Goal: Task Accomplishment & Management: Use online tool/utility

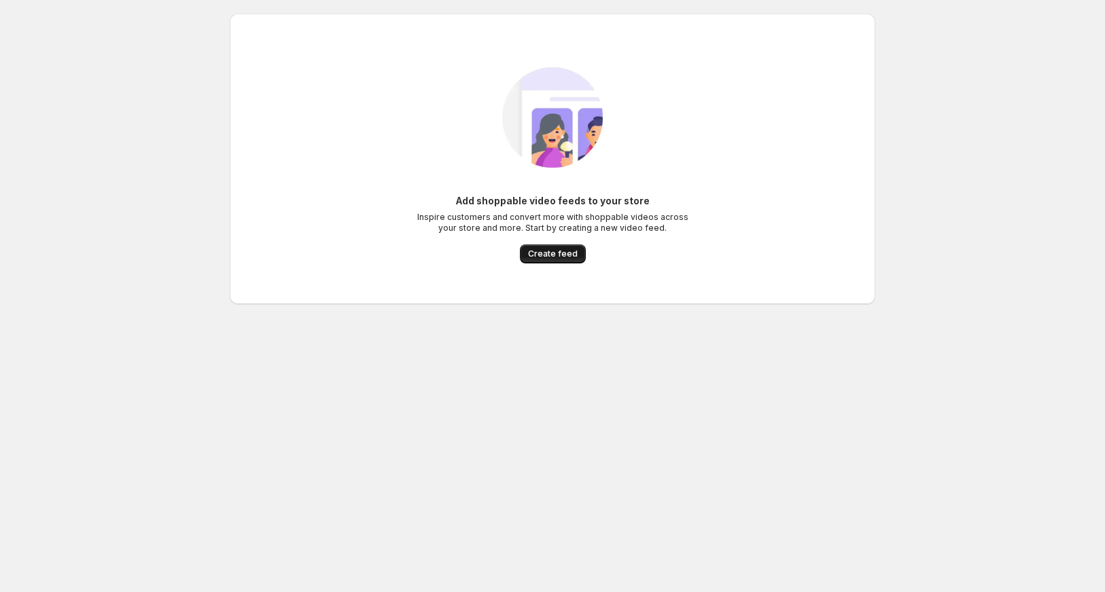
click at [552, 255] on span "Create feed" at bounding box center [553, 254] width 50 height 11
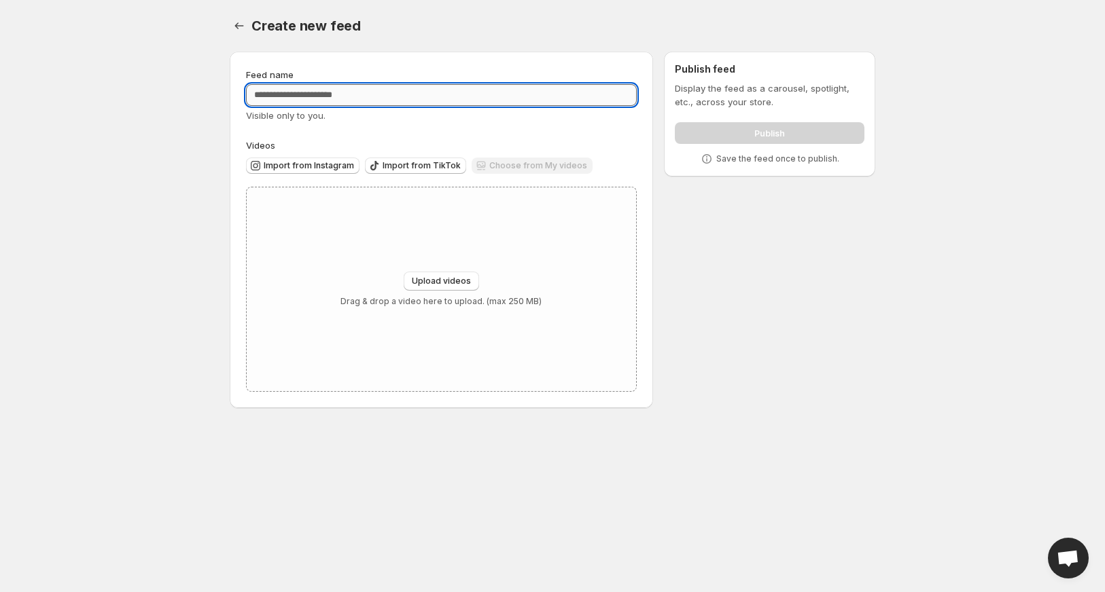
click at [314, 101] on input "Feed name" at bounding box center [441, 95] width 391 height 22
type input "*"
drag, startPoint x: 370, startPoint y: 92, endPoint x: 282, endPoint y: 90, distance: 88.3
click at [289, 90] on input "Feed name" at bounding box center [441, 95] width 391 height 22
drag, startPoint x: 274, startPoint y: 97, endPoint x: 335, endPoint y: 97, distance: 61.1
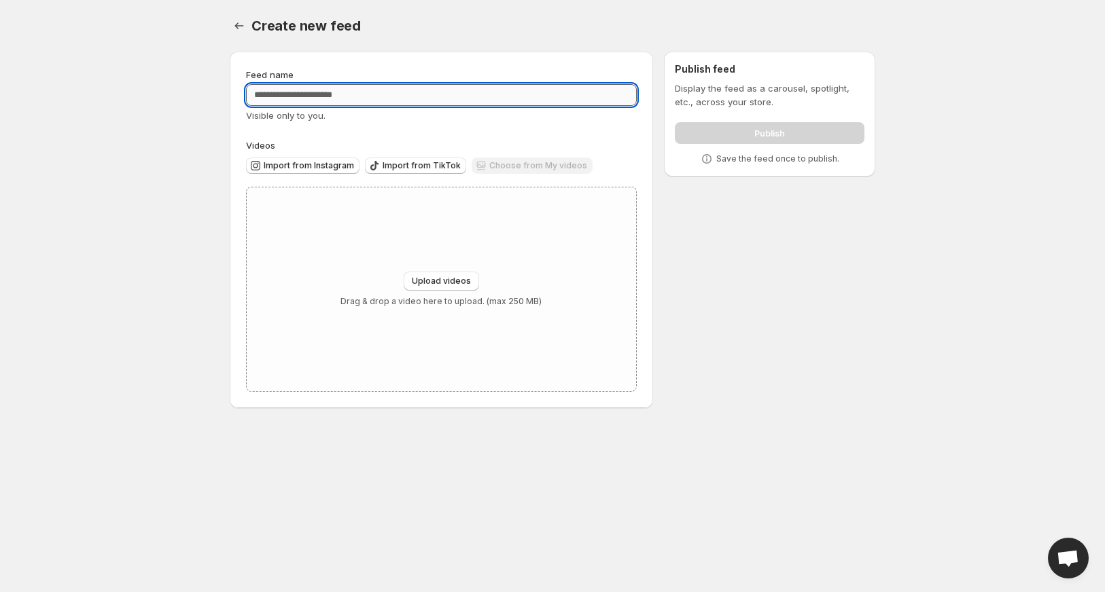
click at [319, 97] on input "Feed name" at bounding box center [441, 95] width 391 height 22
type input "**********"
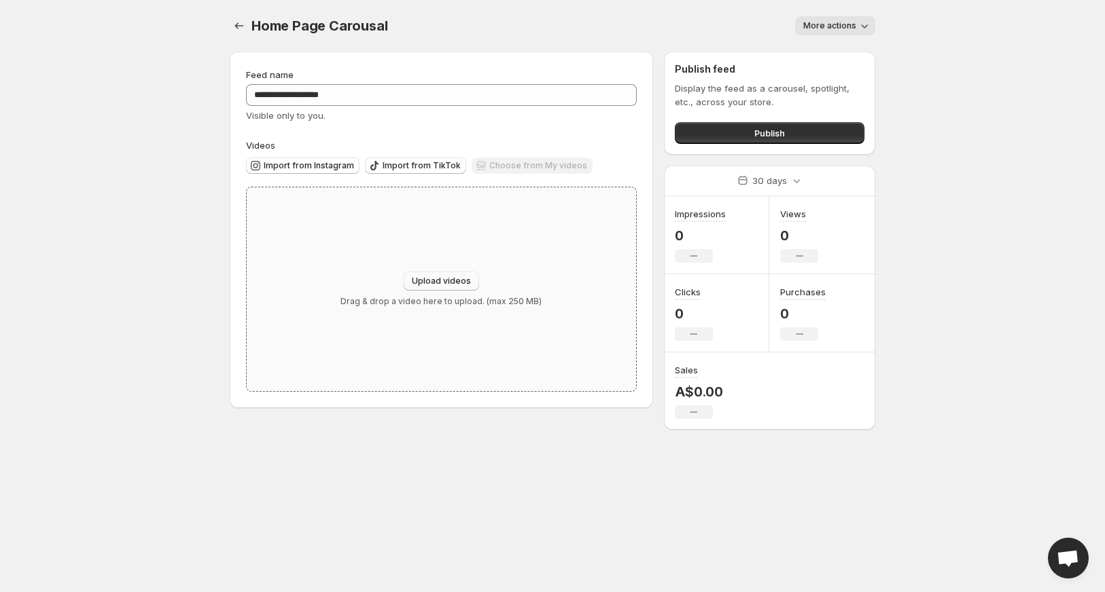
click at [451, 281] on span "Upload videos" at bounding box center [441, 281] width 59 height 11
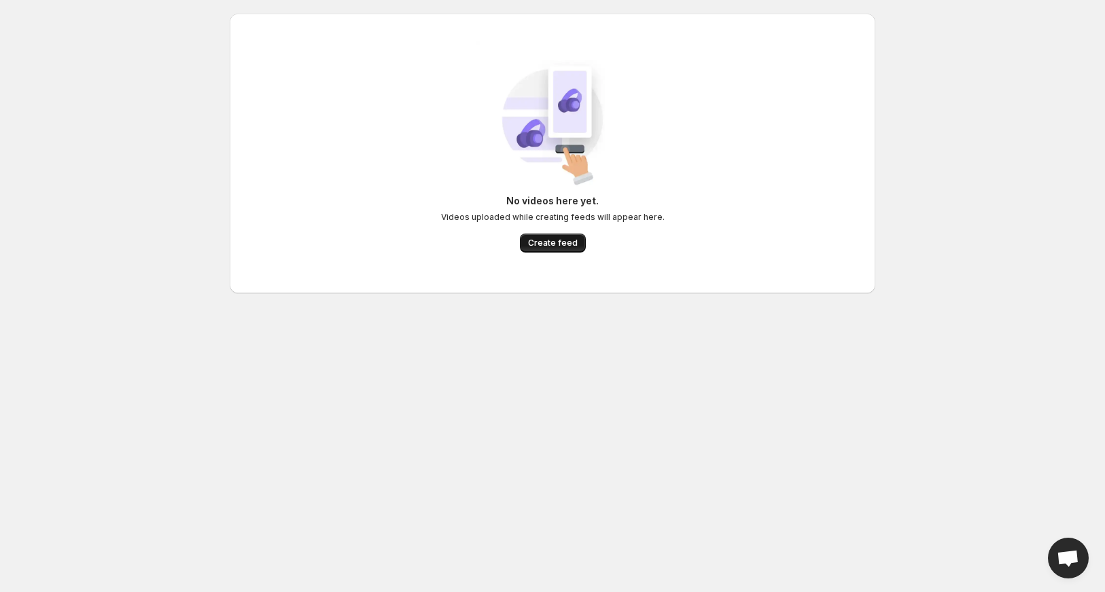
click at [551, 245] on span "Create feed" at bounding box center [553, 243] width 50 height 11
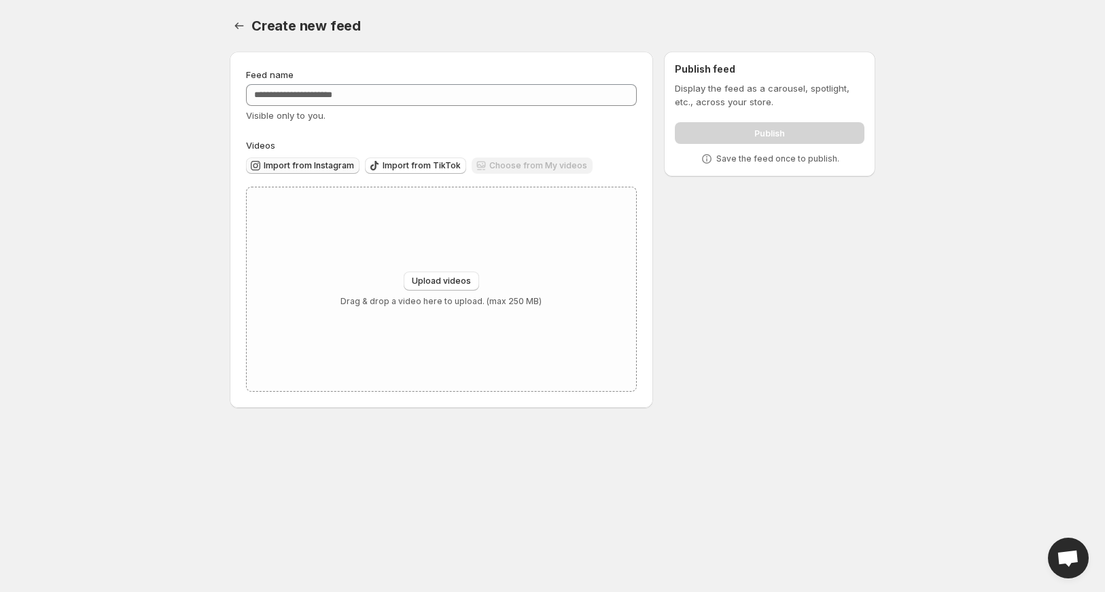
click at [323, 166] on span "Import from Instagram" at bounding box center [309, 165] width 90 height 11
click at [449, 166] on span "Import from TikTok" at bounding box center [421, 165] width 78 height 11
click at [458, 281] on span "Upload videos" at bounding box center [441, 281] width 59 height 11
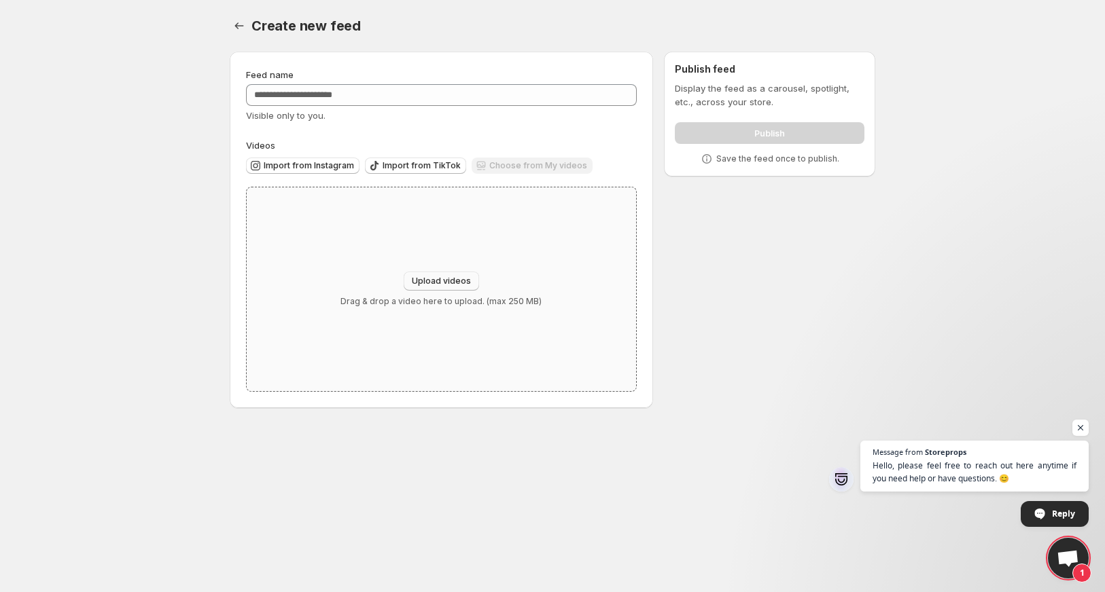
click at [459, 279] on span "Upload videos" at bounding box center [441, 281] width 59 height 11
type input "**********"
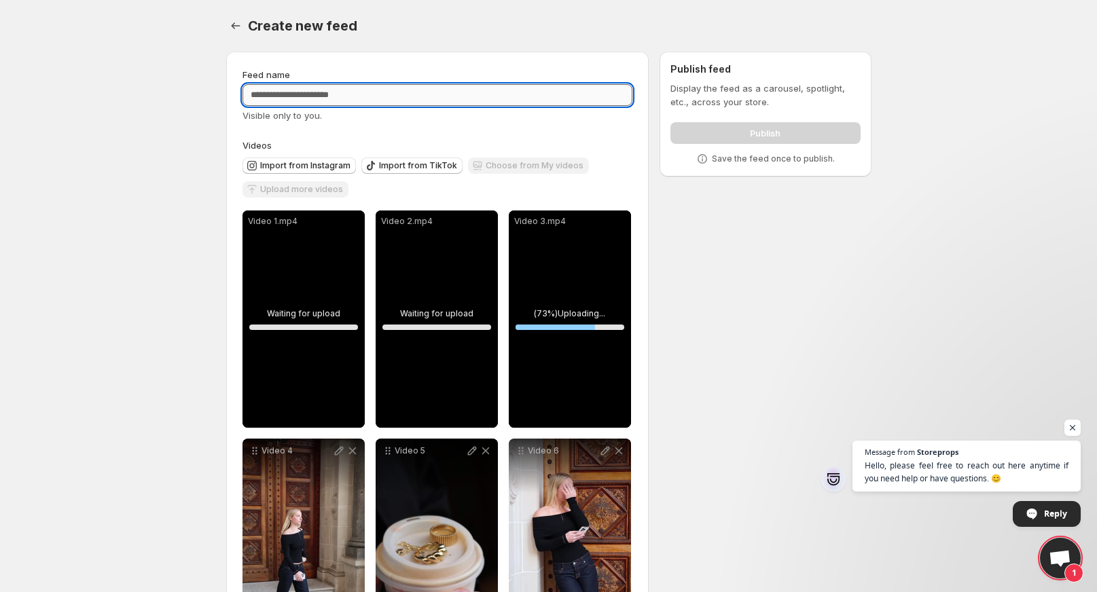
click at [387, 101] on input "Feed name" at bounding box center [438, 95] width 391 height 22
click at [240, 33] on button "Settings" at bounding box center [235, 25] width 19 height 19
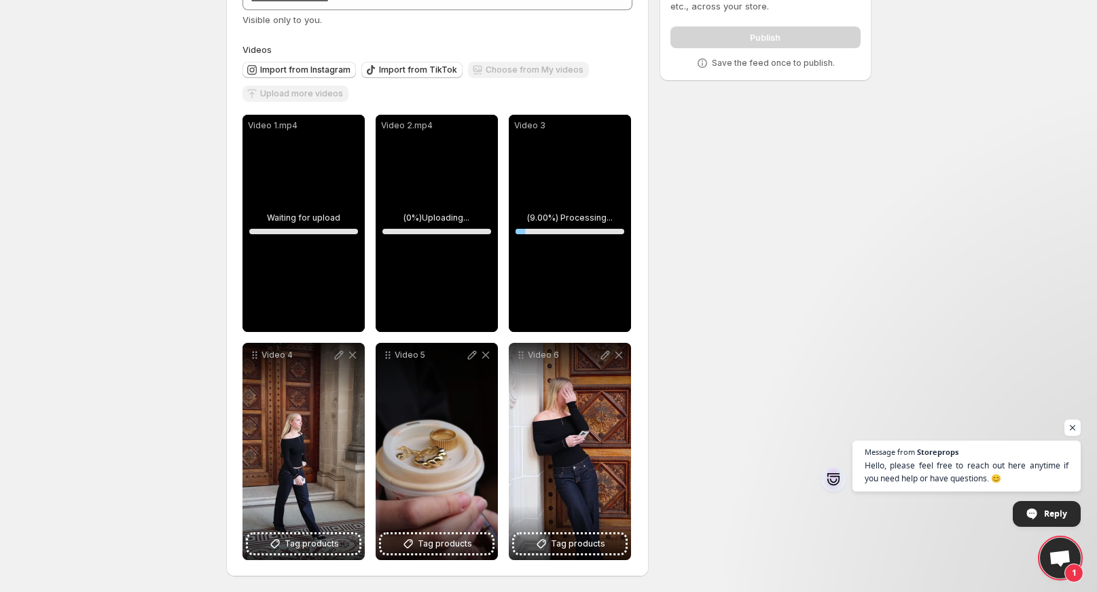
scroll to position [96, 0]
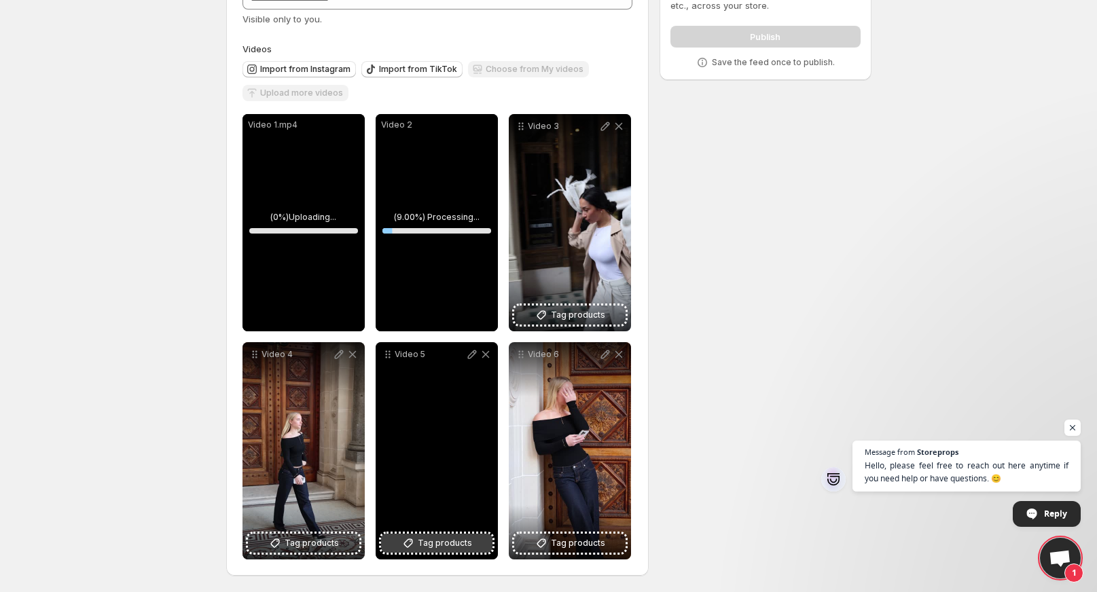
click at [463, 545] on span "Tag products" at bounding box center [445, 544] width 54 height 14
click at [458, 550] on span "Tag products" at bounding box center [445, 544] width 54 height 14
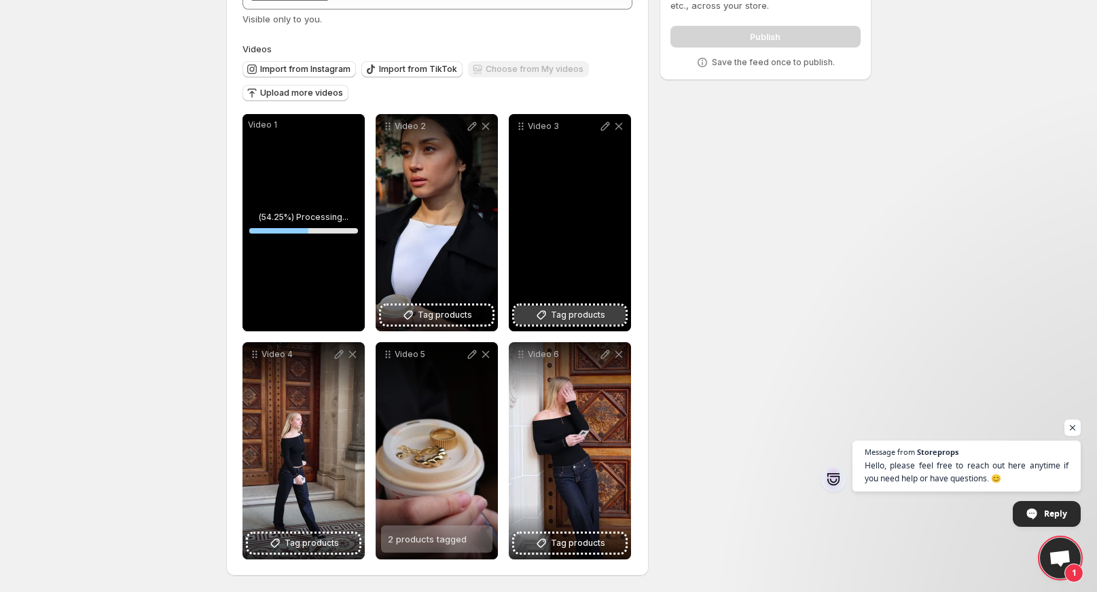
click at [598, 313] on span "Tag products" at bounding box center [578, 315] width 54 height 14
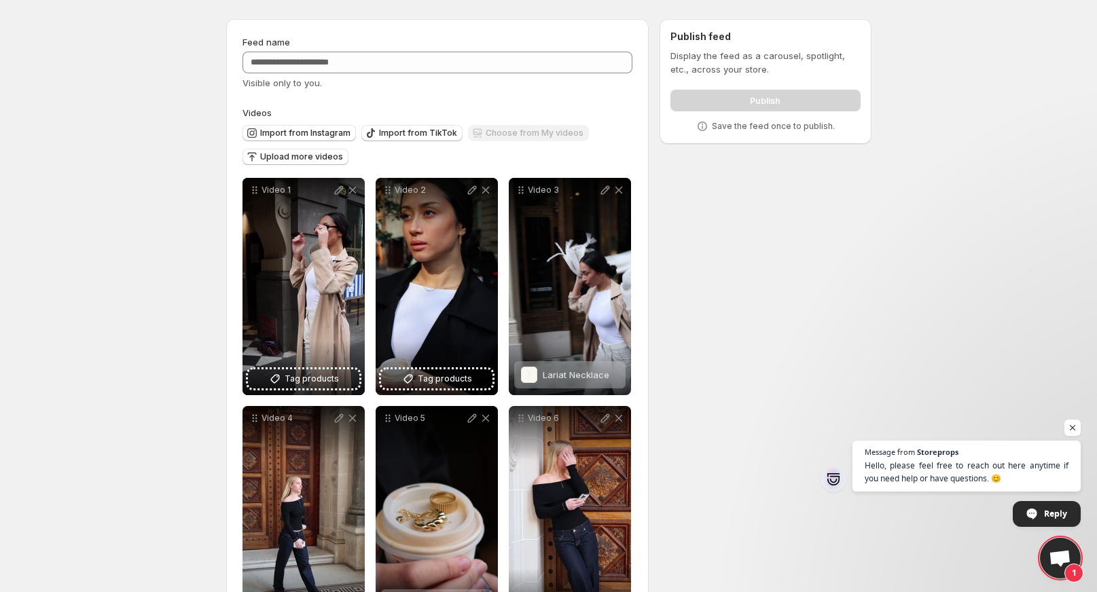
scroll to position [0, 0]
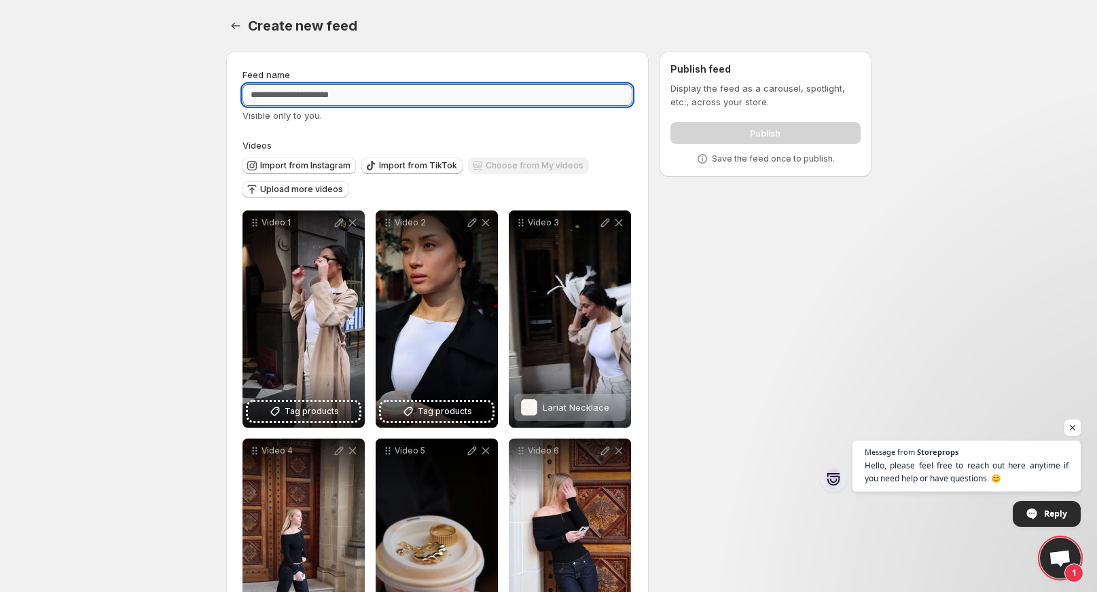
click at [328, 96] on input "Feed name" at bounding box center [438, 95] width 391 height 22
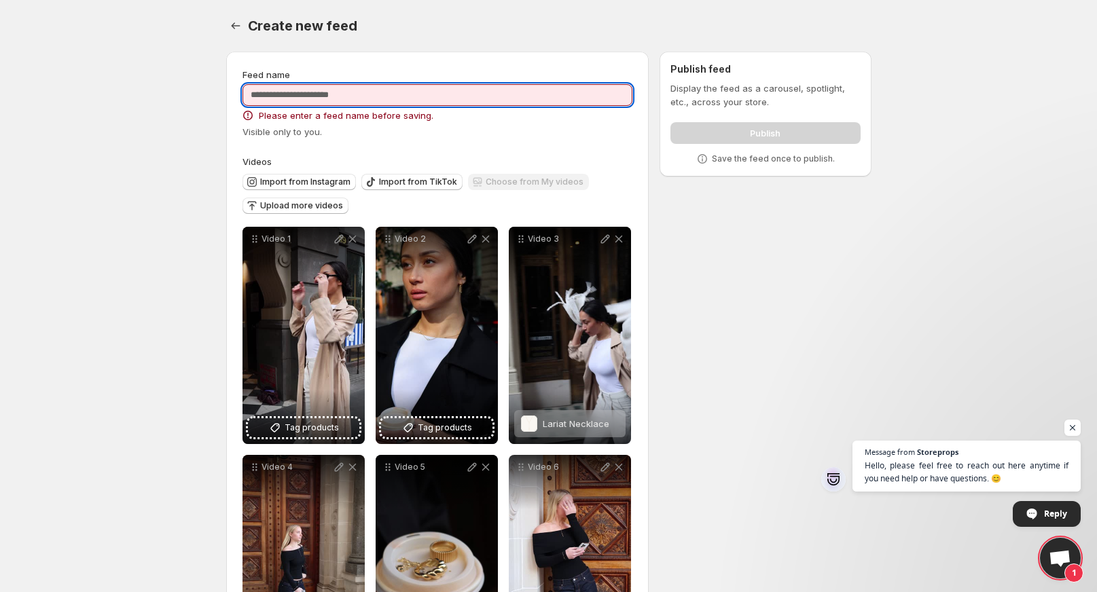
click at [389, 88] on input "Feed name" at bounding box center [438, 95] width 391 height 22
type input "*********"
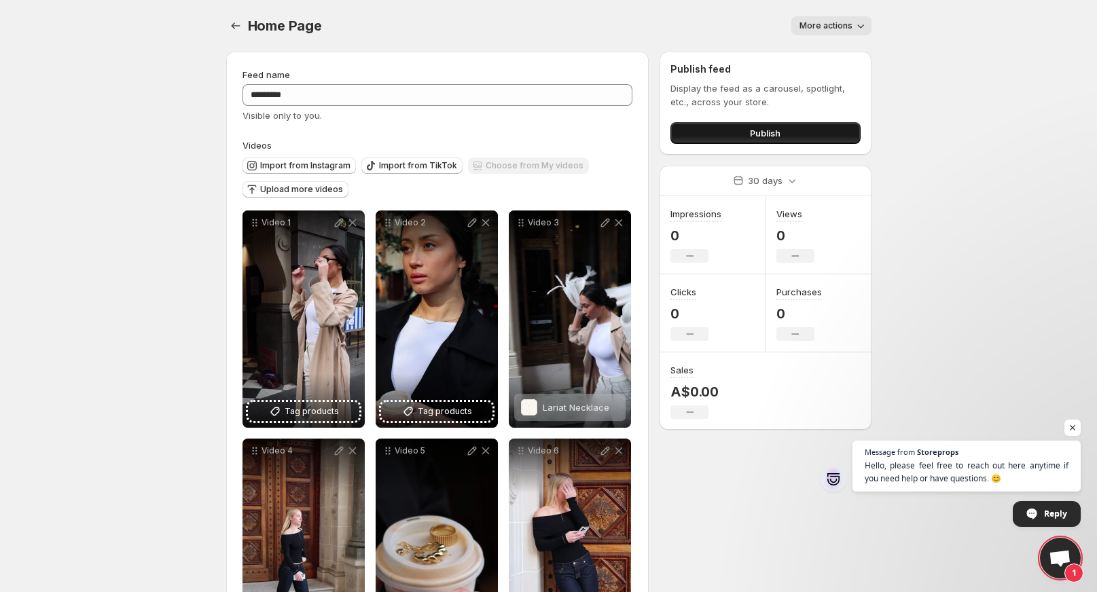
click at [793, 133] on button "Publish" at bounding box center [766, 133] width 190 height 22
click at [825, 35] on div "Home Page. This page is ready Home Page More actions More actions More actions" at bounding box center [548, 26] width 645 height 52
click at [837, 33] on button "More actions" at bounding box center [831, 25] width 80 height 19
click at [615, 39] on div "Home Page. This page is ready Home Page More actions More actions More actions" at bounding box center [548, 26] width 645 height 52
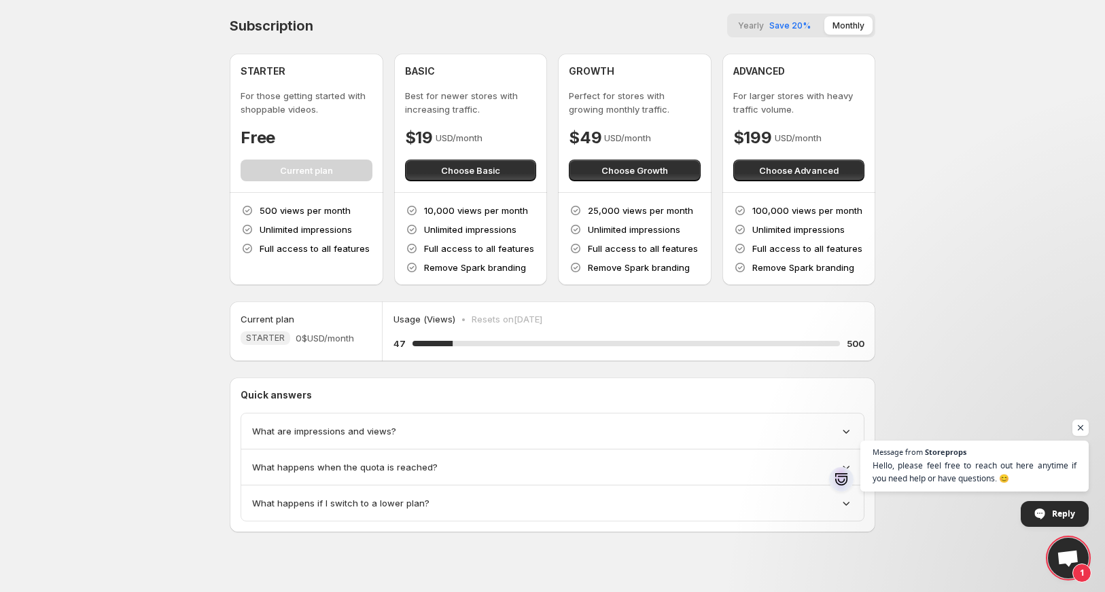
click at [798, 26] on span "Save 20%" at bounding box center [789, 25] width 41 height 10
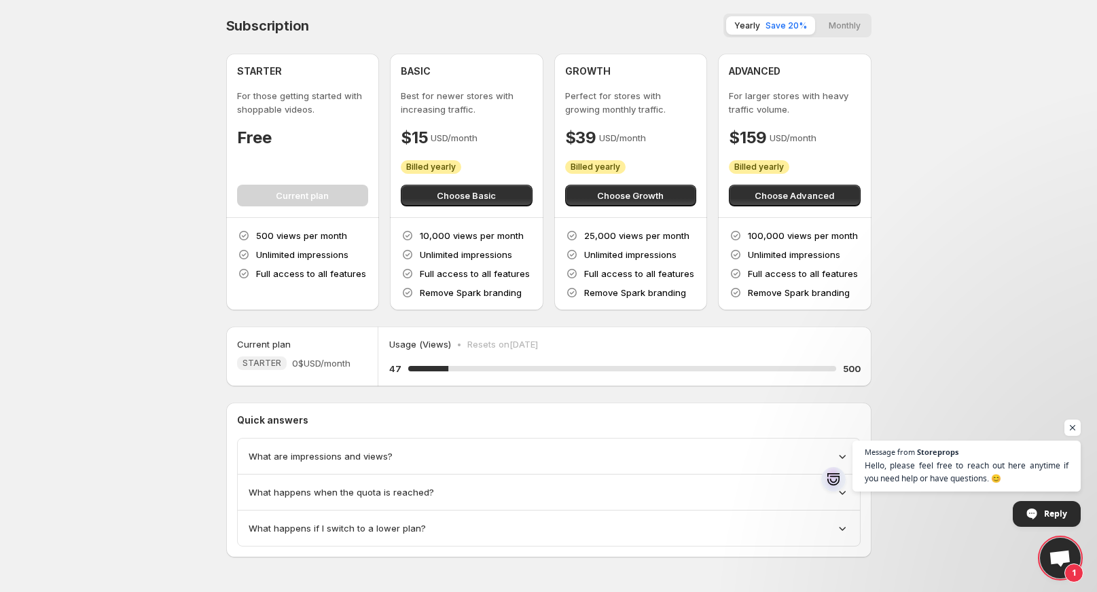
click at [846, 24] on button "Monthly" at bounding box center [845, 25] width 48 height 18
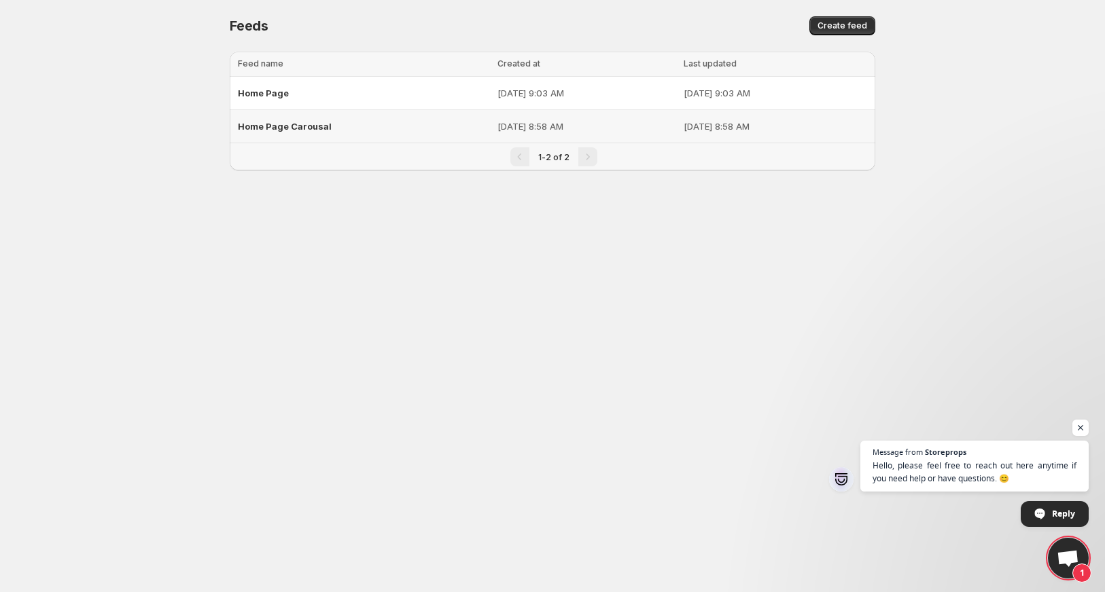
click at [846, 131] on p "[DATE] 8:58 AM" at bounding box center [775, 127] width 184 height 14
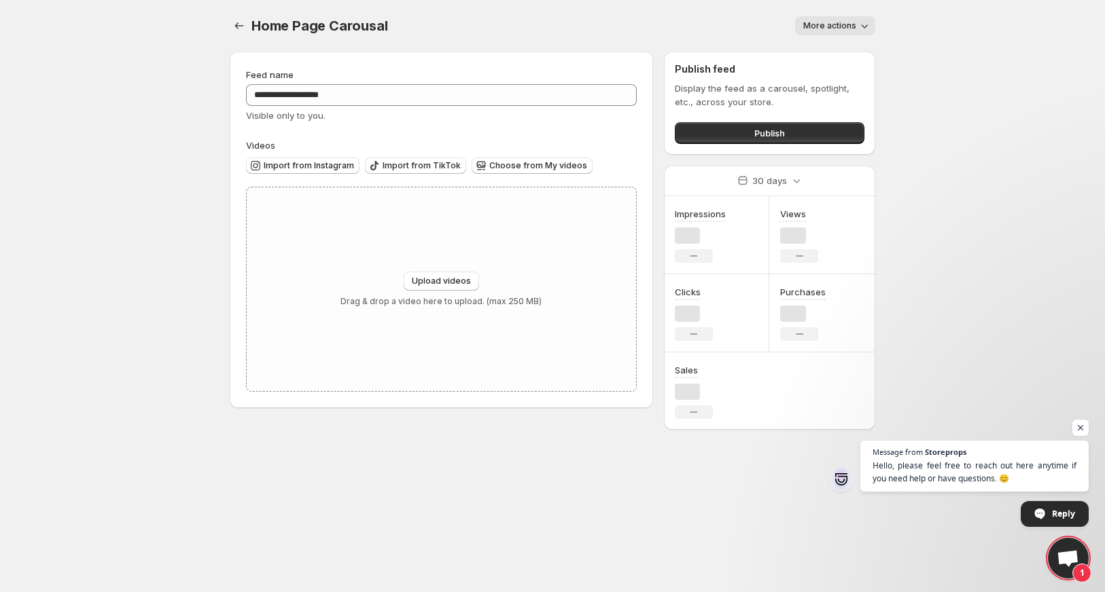
click at [866, 37] on div "Home Page Carousal . This page is ready Home Page Carousal More actions More ac…" at bounding box center [552, 26] width 645 height 52
click at [857, 27] on button "More actions" at bounding box center [835, 25] width 80 height 19
click at [825, 52] on span "Delete" at bounding box center [818, 53] width 27 height 11
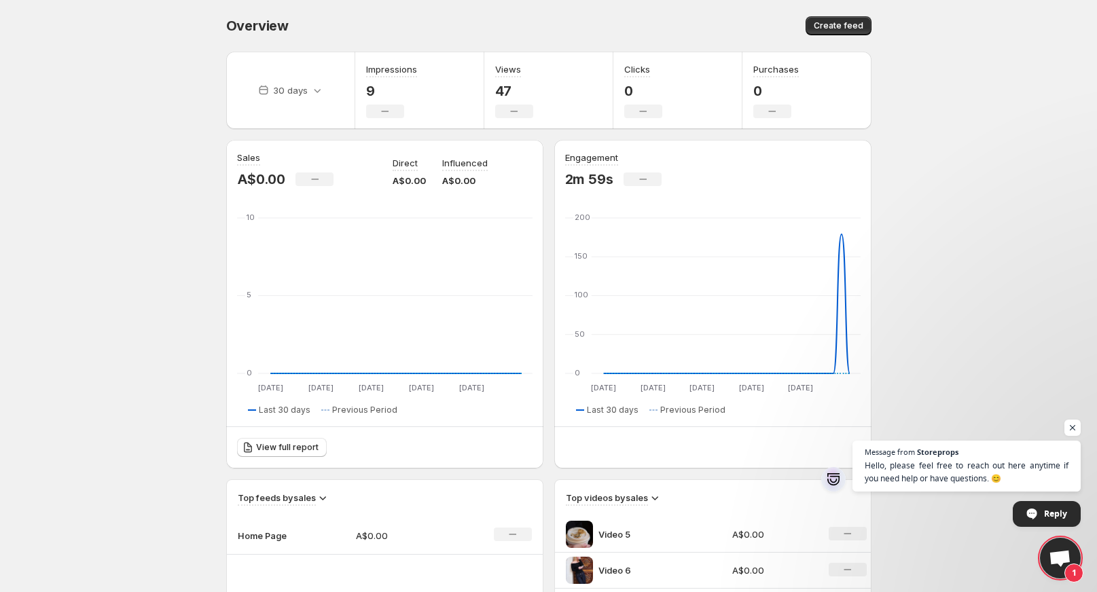
drag, startPoint x: 1071, startPoint y: 431, endPoint x: 1010, endPoint y: 410, distance: 65.5
click at [1071, 431] on span "Open chat" at bounding box center [1073, 428] width 16 height 16
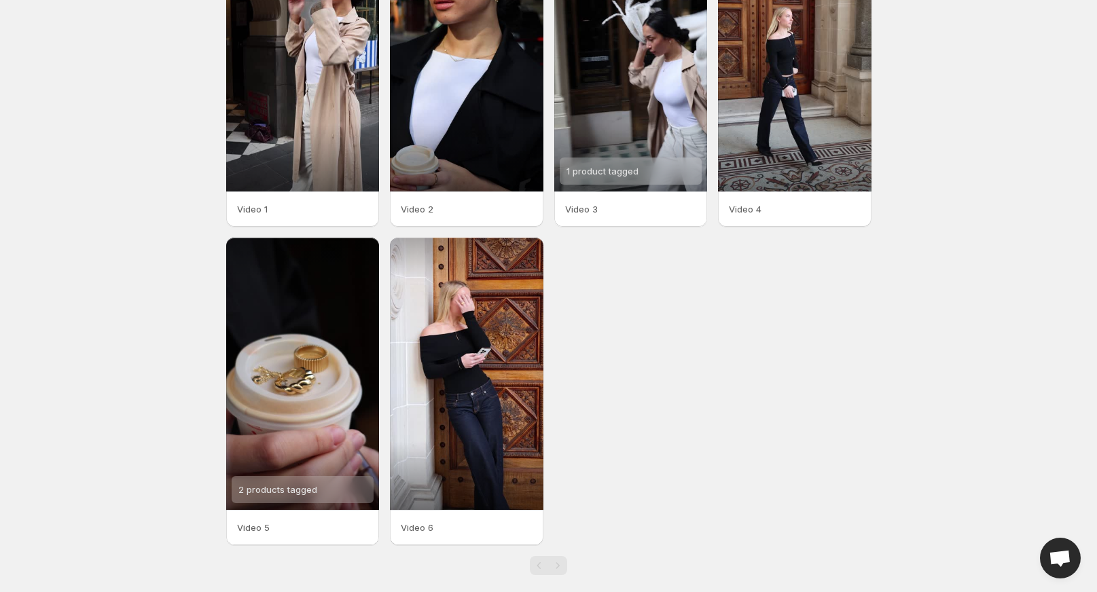
scroll to position [147, 0]
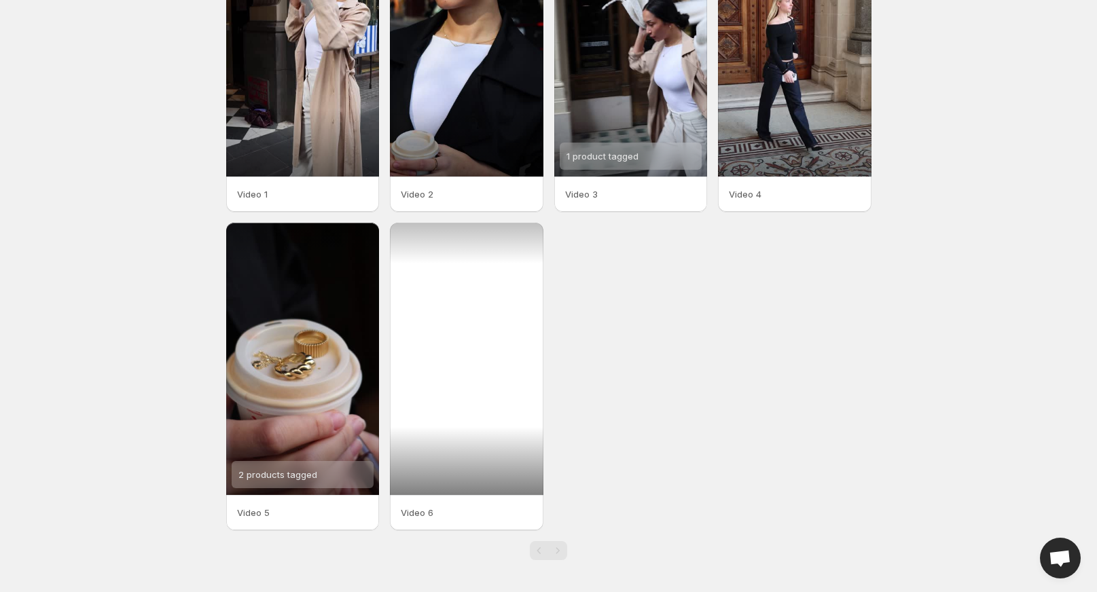
click at [440, 454] on div at bounding box center [467, 359] width 154 height 272
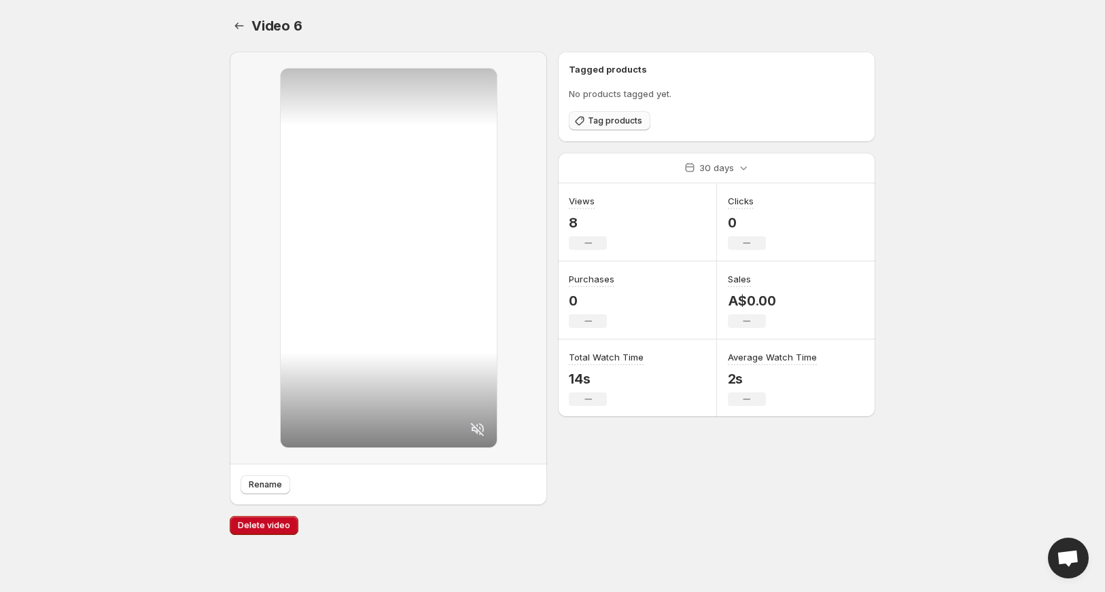
click at [609, 126] on span "Tag products" at bounding box center [615, 120] width 54 height 11
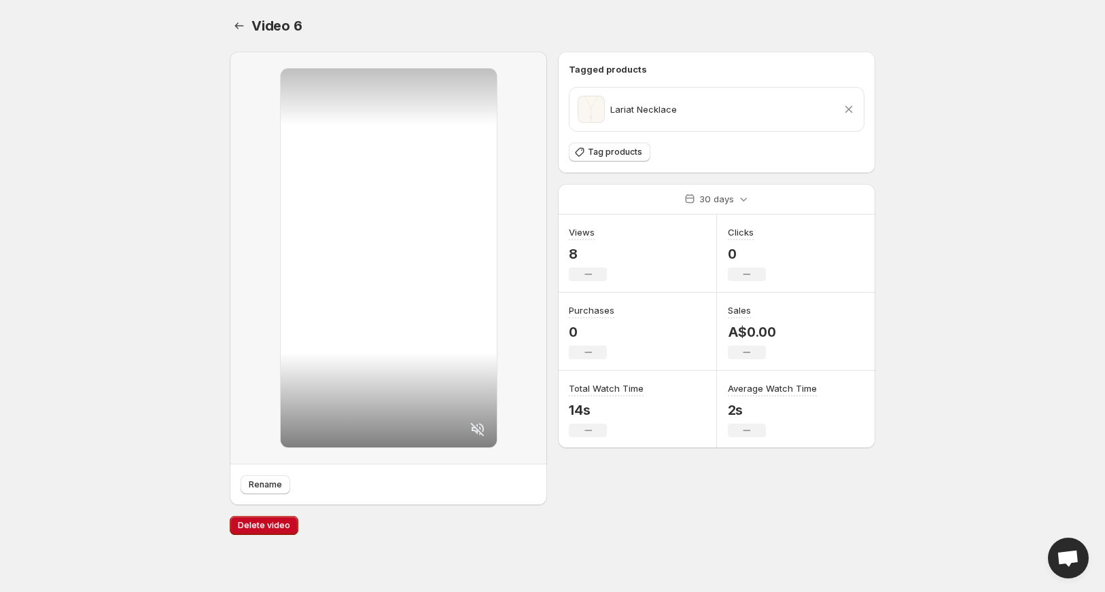
click at [649, 111] on p "Lariat Necklace" at bounding box center [643, 110] width 67 height 14
click at [622, 145] on button "Tag products" at bounding box center [610, 152] width 82 height 19
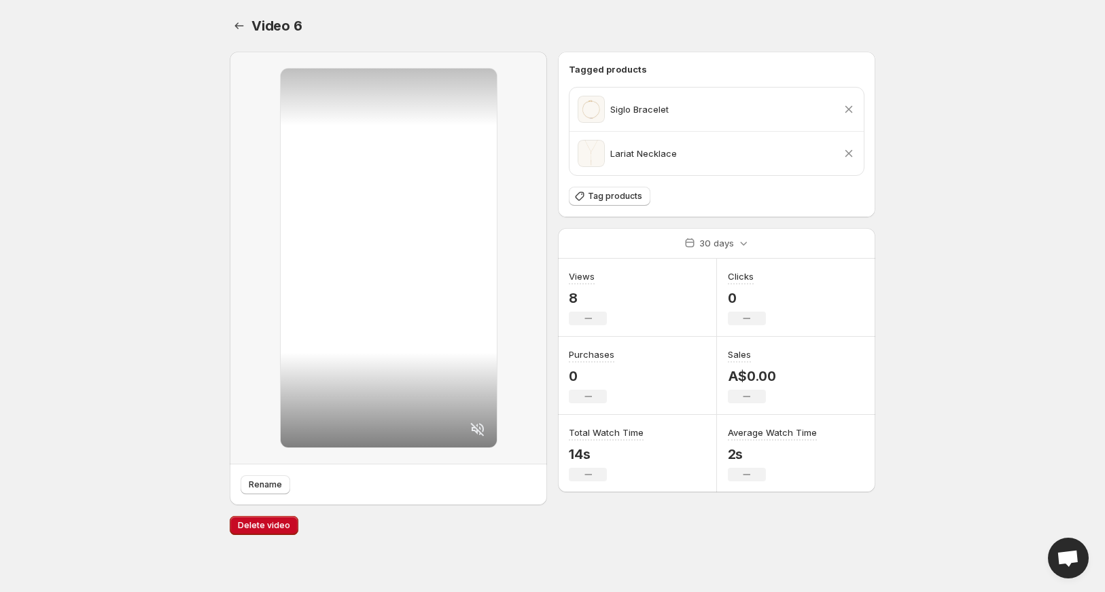
click at [253, 26] on span "Video 6" at bounding box center [276, 26] width 51 height 16
click at [246, 20] on icon "Settings" at bounding box center [239, 26] width 14 height 14
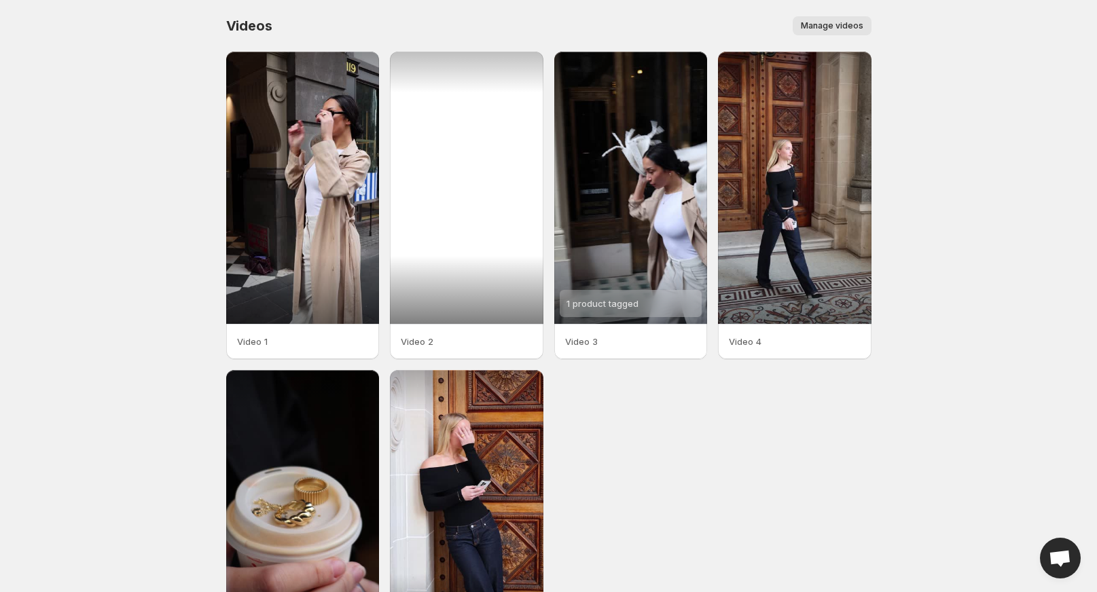
click at [490, 185] on div at bounding box center [467, 188] width 154 height 272
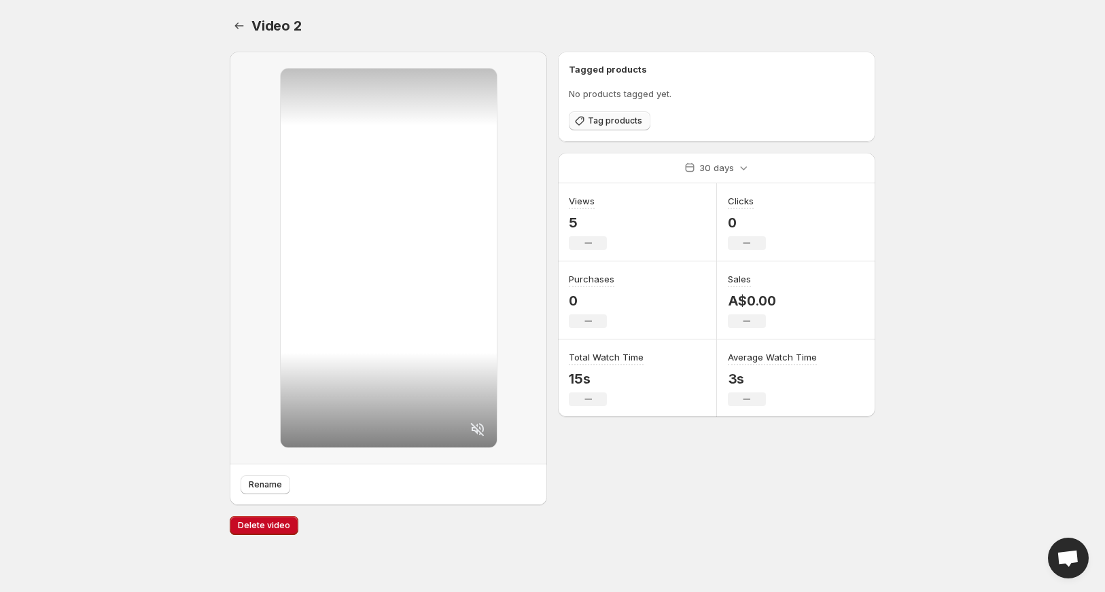
click at [615, 116] on span "Tag products" at bounding box center [615, 120] width 54 height 11
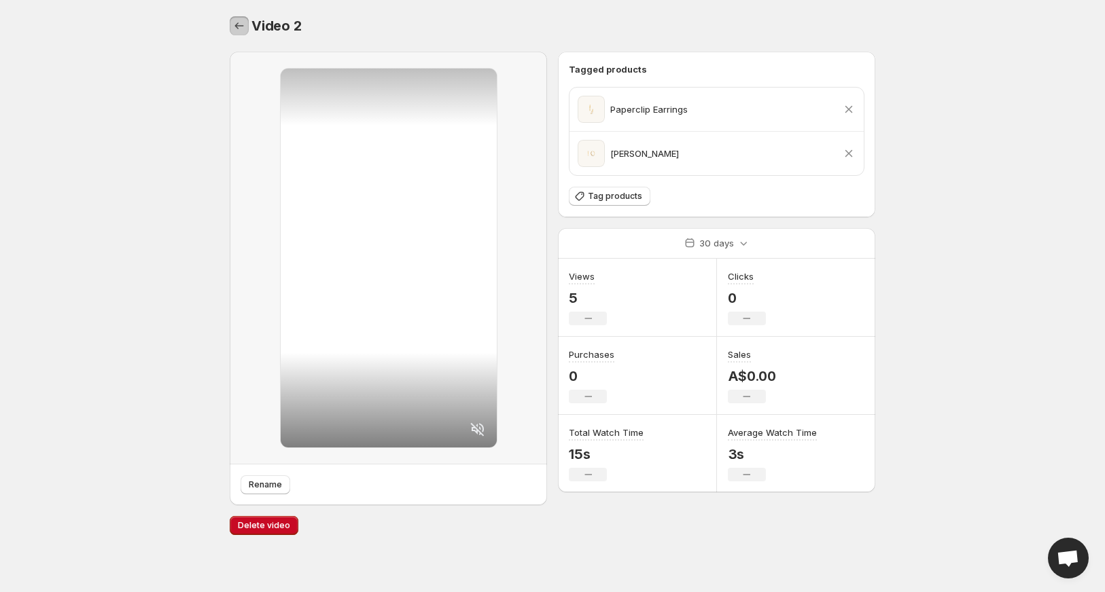
click at [238, 28] on icon "Settings" at bounding box center [239, 26] width 14 height 14
